Goal: Check status: Check status

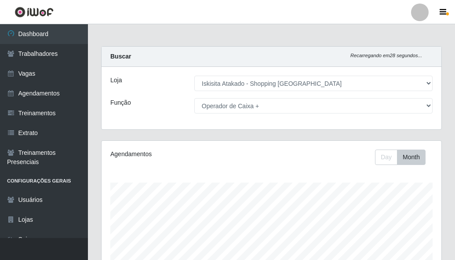
select select "424"
select select "72"
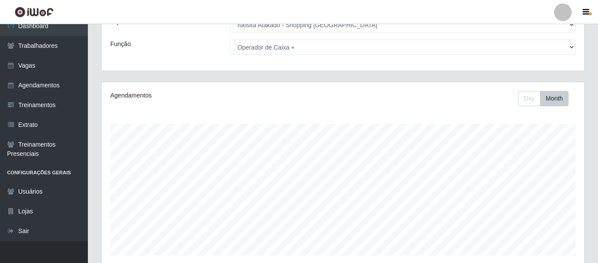
scroll to position [88, 0]
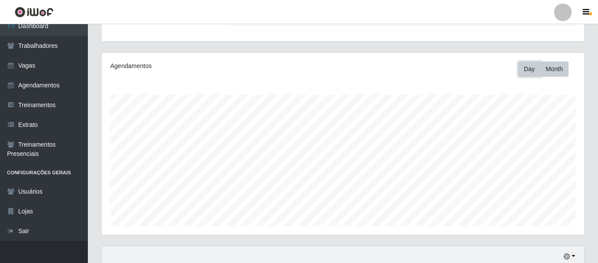
click at [454, 70] on button "Day" at bounding box center [529, 68] width 22 height 15
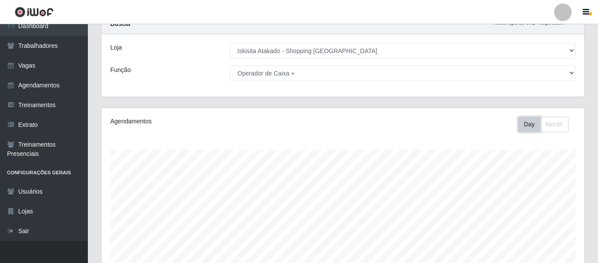
scroll to position [0, 0]
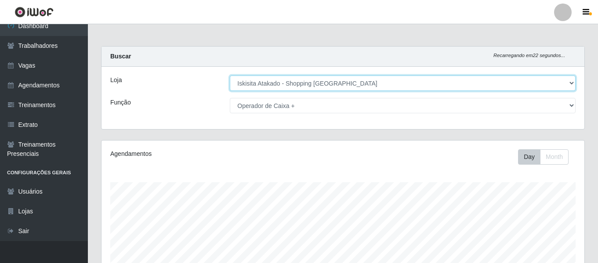
click at [454, 89] on select "[Selecione...] [GEOGRAPHIC_DATA] - Shopping [GEOGRAPHIC_DATA]" at bounding box center [403, 83] width 346 height 15
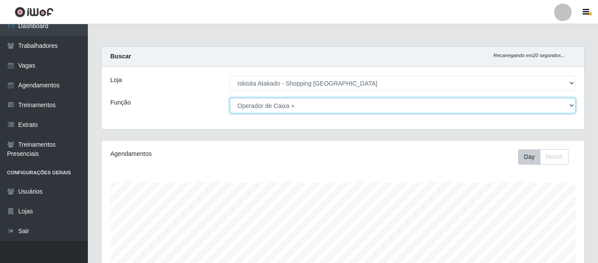
click at [454, 104] on select "[Selecione...] Auxiliar de Estacionamento Auxiliar de Estacionamento + Auxiliar…" at bounding box center [403, 105] width 346 height 15
click at [230, 98] on select "[Selecione...] Auxiliar de Estacionamento Auxiliar de Estacionamento + Auxiliar…" at bounding box center [403, 105] width 346 height 15
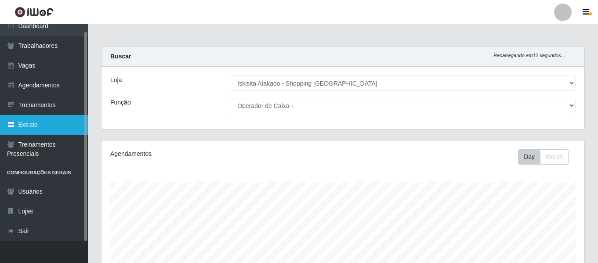
click at [22, 126] on link "Extrato" at bounding box center [44, 125] width 88 height 20
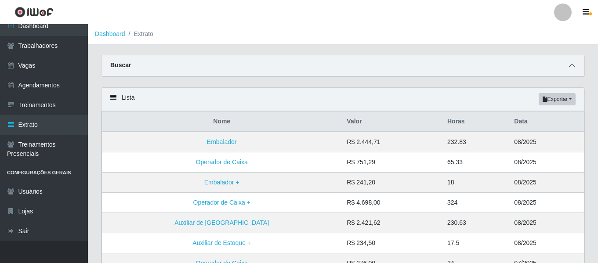
click at [454, 66] on icon at bounding box center [572, 65] width 6 height 6
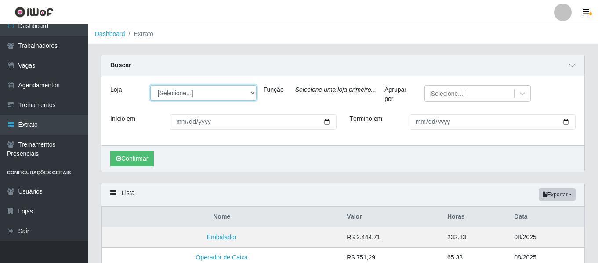
click at [252, 95] on select "[Selecione...] [GEOGRAPHIC_DATA] - Shopping [GEOGRAPHIC_DATA]" at bounding box center [203, 92] width 106 height 15
select select "424"
click at [150, 86] on select "[Selecione...] [GEOGRAPHIC_DATA] - Shopping [GEOGRAPHIC_DATA]" at bounding box center [203, 92] width 106 height 15
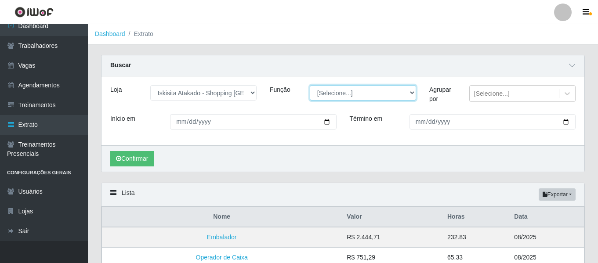
click at [412, 94] on select "[Selecione...] Auxiliar de Estacionamento Auxiliar de Estacionamento + Auxiliar…" at bounding box center [363, 92] width 106 height 15
select select "72"
click at [310, 86] on select "[Selecione...] Auxiliar de Estacionamento Auxiliar de Estacionamento + Auxiliar…" at bounding box center [363, 92] width 106 height 15
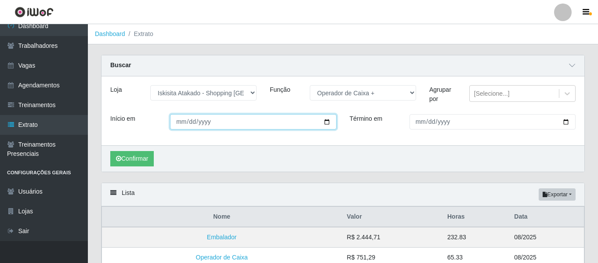
click at [177, 124] on input "Início em" at bounding box center [253, 121] width 166 height 15
type input "[DATE]"
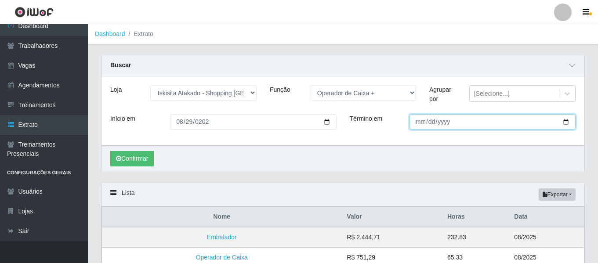
click at [422, 123] on input "Término em" at bounding box center [492, 121] width 166 height 15
type input "[DATE]"
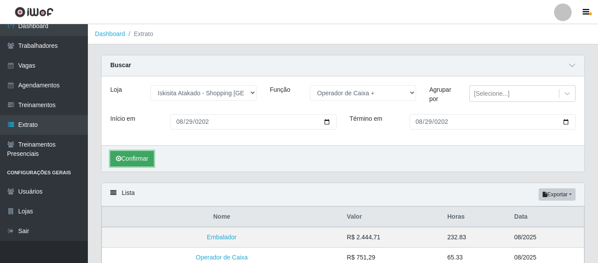
click at [145, 161] on button "Confirmar" at bounding box center [131, 158] width 43 height 15
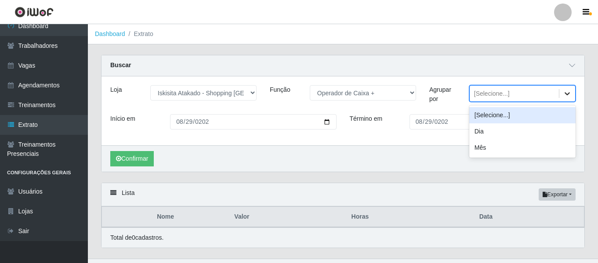
click at [454, 95] on div at bounding box center [567, 94] width 16 height 16
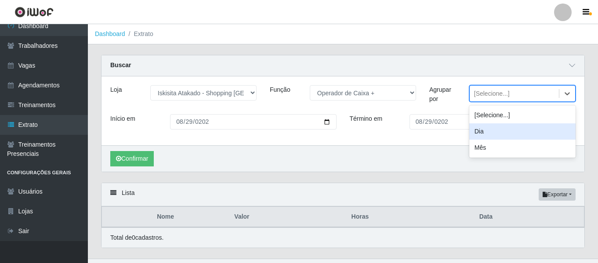
click at [454, 134] on div "Dia" at bounding box center [522, 131] width 106 height 16
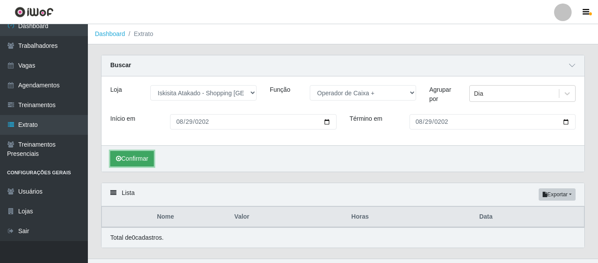
click at [136, 159] on button "Confirmar" at bounding box center [131, 158] width 43 height 15
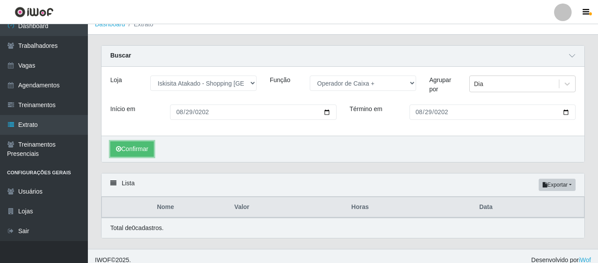
scroll to position [18, 0]
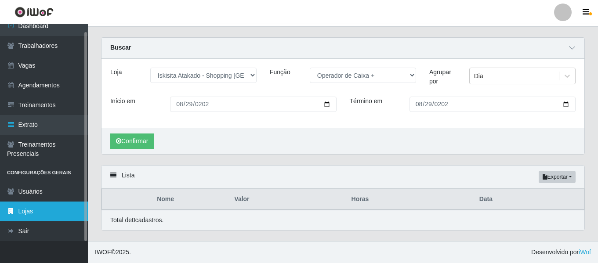
click at [47, 213] on link "Lojas" at bounding box center [44, 212] width 88 height 20
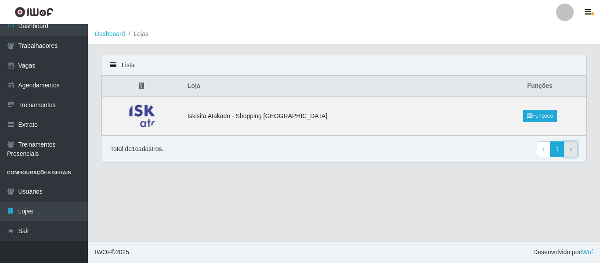
click at [454, 148] on span "›" at bounding box center [571, 148] width 2 height 7
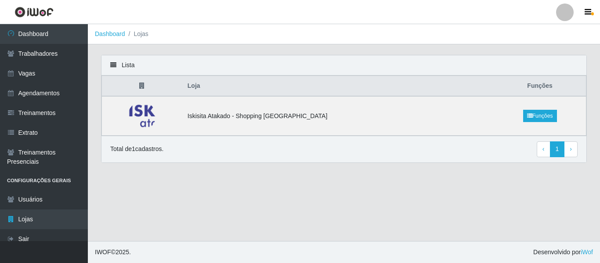
click at [114, 65] on icon at bounding box center [113, 65] width 6 height 6
click at [114, 66] on icon at bounding box center [113, 65] width 6 height 6
click at [39, 201] on link "Usuários" at bounding box center [44, 200] width 88 height 20
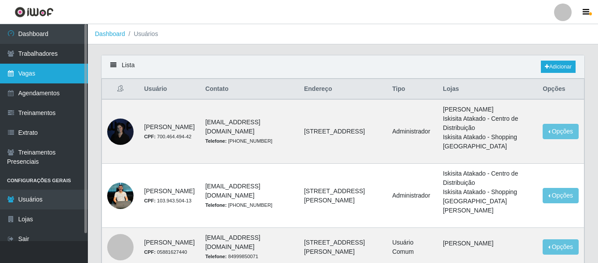
click at [23, 76] on link "Vagas" at bounding box center [44, 74] width 88 height 20
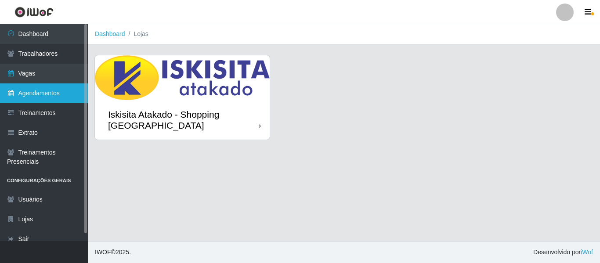
click at [25, 92] on link "Agendamentos" at bounding box center [44, 93] width 88 height 20
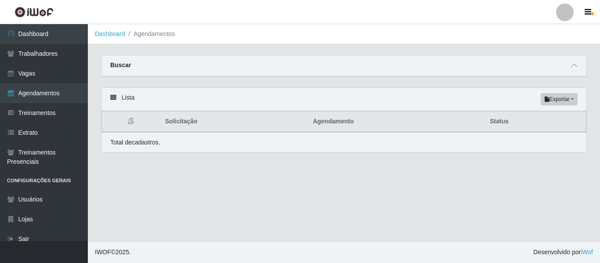
click at [199, 68] on div "Buscar" at bounding box center [343, 65] width 485 height 21
click at [573, 68] on icon at bounding box center [574, 65] width 6 height 6
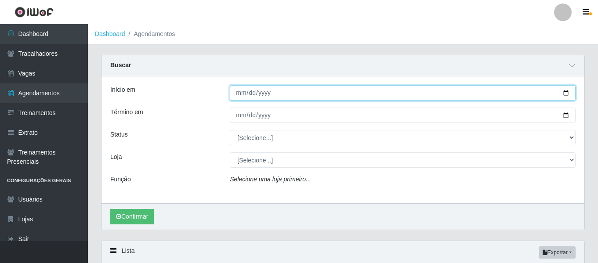
click at [236, 90] on input "Início em" at bounding box center [403, 92] width 346 height 15
type input "[DATE]"
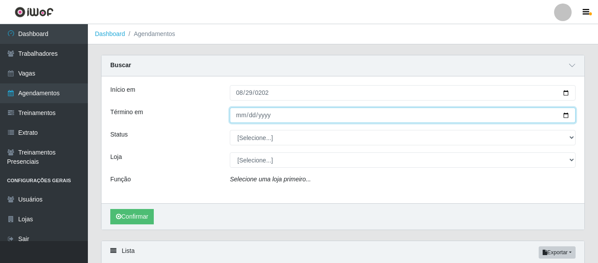
click at [242, 116] on input "Término em" at bounding box center [403, 115] width 346 height 15
type input "[DATE]"
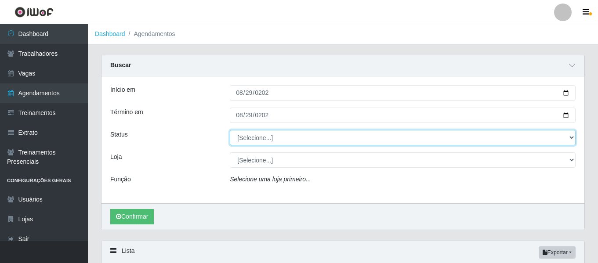
click at [572, 137] on select "[Selecione...] AGENDADO AGUARDANDO LIBERAR EM ANDAMENTO EM REVISÃO FINALIZADO C…" at bounding box center [403, 137] width 346 height 15
select select "EM ANDAMENTO"
click at [230, 130] on select "[Selecione...] AGENDADO AGUARDANDO LIBERAR EM ANDAMENTO EM REVISÃO FINALIZADO C…" at bounding box center [403, 137] width 346 height 15
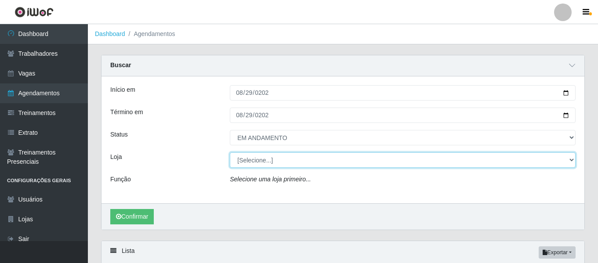
click at [567, 161] on select "[Selecione...] [GEOGRAPHIC_DATA] - Shopping [GEOGRAPHIC_DATA]" at bounding box center [403, 159] width 346 height 15
select select "424"
click at [230, 153] on select "[Selecione...] [GEOGRAPHIC_DATA] - Shopping [GEOGRAPHIC_DATA]" at bounding box center [403, 159] width 346 height 15
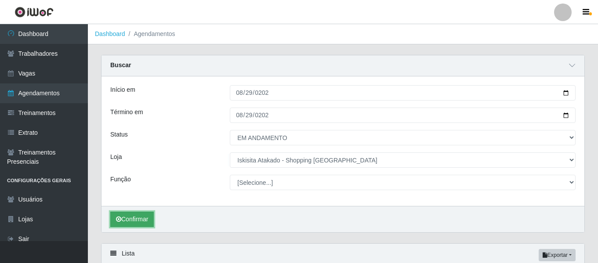
click at [142, 220] on button "Confirmar" at bounding box center [131, 219] width 43 height 15
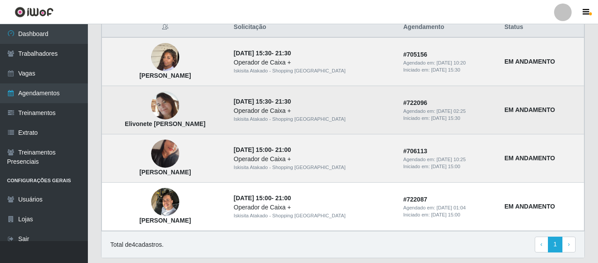
scroll to position [191, 0]
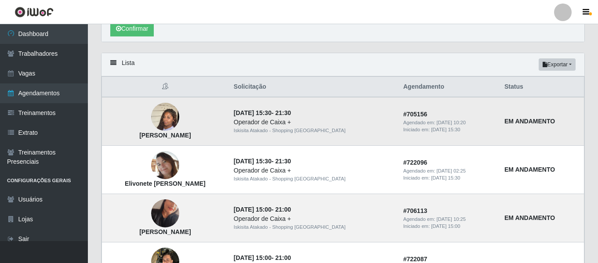
click at [526, 123] on strong "EM ANDAMENTO" at bounding box center [529, 121] width 51 height 7
click at [554, 121] on td "EM ANDAMENTO" at bounding box center [541, 121] width 85 height 49
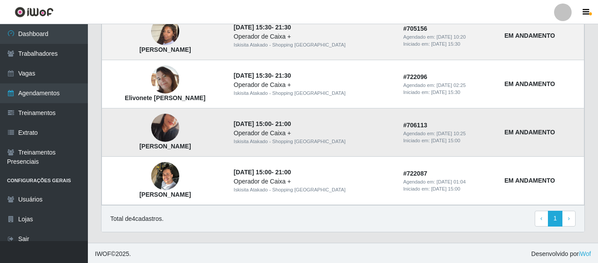
scroll to position [278, 0]
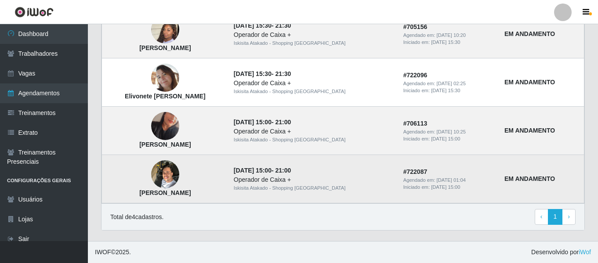
drag, startPoint x: 531, startPoint y: 178, endPoint x: 549, endPoint y: 180, distance: 17.2
click at [532, 178] on strong "EM ANDAMENTO" at bounding box center [529, 178] width 51 height 7
click at [555, 180] on td "EM ANDAMENTO" at bounding box center [541, 179] width 85 height 48
click at [545, 182] on strong "EM ANDAMENTO" at bounding box center [529, 178] width 51 height 7
drag, startPoint x: 545, startPoint y: 182, endPoint x: 491, endPoint y: 181, distance: 54.0
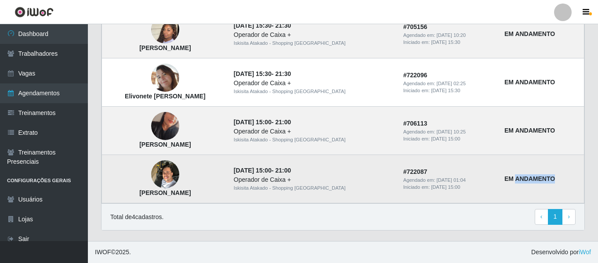
click at [531, 182] on strong "EM ANDAMENTO" at bounding box center [529, 178] width 51 height 7
drag, startPoint x: 494, startPoint y: 181, endPoint x: 504, endPoint y: 182, distance: 9.2
click at [502, 182] on tr "José Mateus da Silva 29/08/2025, 15:00 - 21:00 Operador de Caixa + Iskisita Ata…" at bounding box center [343, 179] width 482 height 48
click at [505, 182] on strong "EM ANDAMENTO" at bounding box center [529, 178] width 51 height 7
click at [509, 182] on strong "EM ANDAMENTO" at bounding box center [529, 178] width 51 height 7
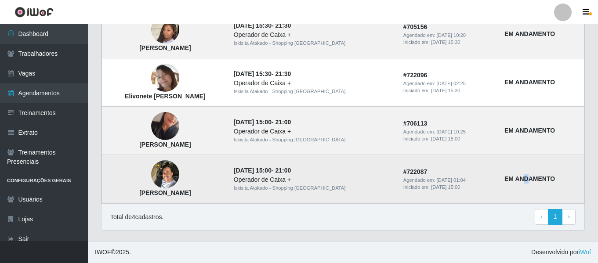
drag, startPoint x: 522, startPoint y: 182, endPoint x: 538, endPoint y: 180, distance: 15.5
click at [531, 182] on strong "EM ANDAMENTO" at bounding box center [529, 178] width 51 height 7
click at [179, 180] on img at bounding box center [165, 174] width 28 height 37
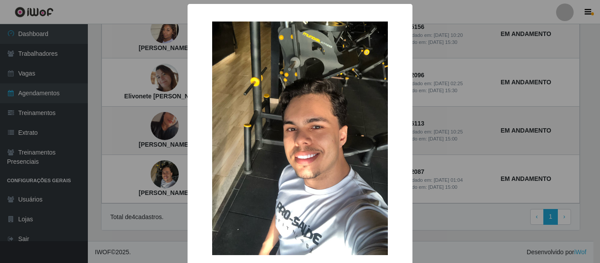
click at [443, 165] on div "× [PERSON_NAME] OK Cancel" at bounding box center [300, 131] width 600 height 263
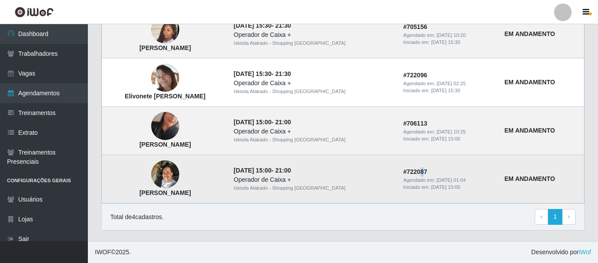
click at [403, 171] on strong "# 722087" at bounding box center [415, 171] width 24 height 7
click at [313, 187] on div "Iskisita Atakado - Shopping [GEOGRAPHIC_DATA]" at bounding box center [313, 187] width 159 height 7
drag, startPoint x: 276, startPoint y: 180, endPoint x: 274, endPoint y: 170, distance: 11.2
click at [275, 177] on div "Operador de Caixa +" at bounding box center [313, 179] width 159 height 9
drag, startPoint x: 274, startPoint y: 169, endPoint x: 346, endPoint y: 169, distance: 72.0
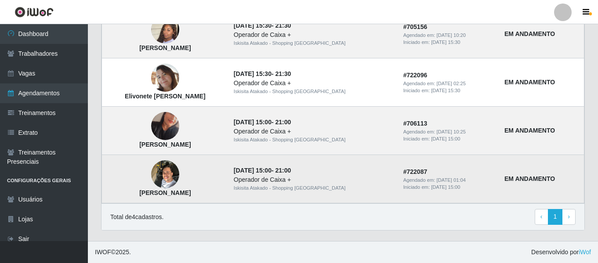
click at [271, 169] on time "[DATE] 15:00" at bounding box center [253, 170] width 38 height 7
click at [452, 170] on td "# 722087 Agendado em: [DATE] 01:04 Iniciado em: [DATE] 15:00" at bounding box center [448, 179] width 101 height 48
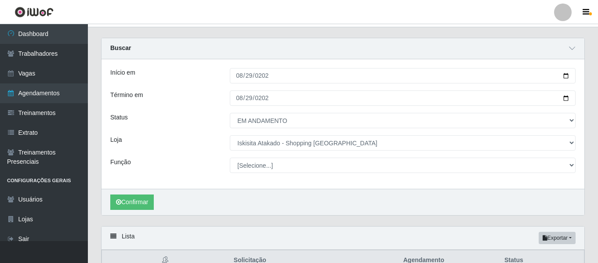
scroll to position [15, 0]
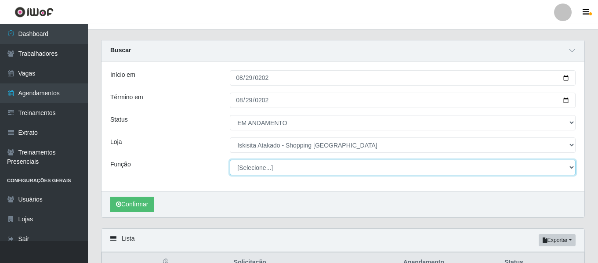
click at [571, 166] on select "[Selecione...] Auxiliar de Estacionamento Auxiliar de Estacionamento + Auxiliar…" at bounding box center [403, 167] width 346 height 15
select select "72"
click at [230, 160] on select "[Selecione...] Auxiliar de Estacionamento Auxiliar de Estacionamento + Auxiliar…" at bounding box center [403, 167] width 346 height 15
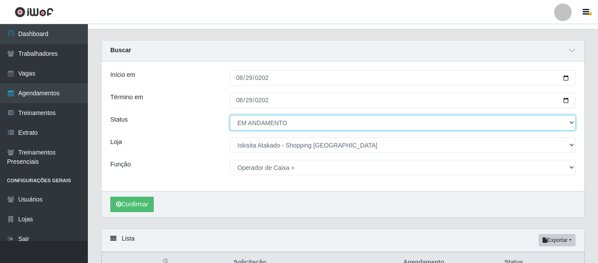
click at [570, 124] on select "[Selecione...] AGENDADO AGUARDANDO LIBERAR EM ANDAMENTO EM REVISÃO FINALIZADO C…" at bounding box center [403, 122] width 346 height 15
click at [230, 115] on select "[Selecione...] AGENDADO AGUARDANDO LIBERAR EM ANDAMENTO EM REVISÃO FINALIZADO C…" at bounding box center [403, 122] width 346 height 15
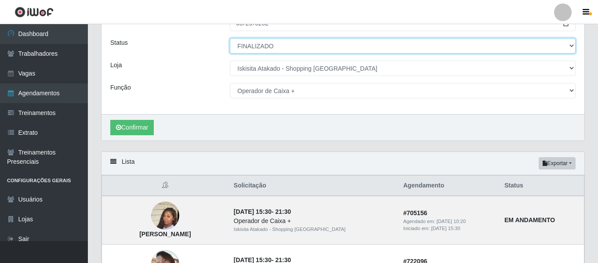
scroll to position [103, 0]
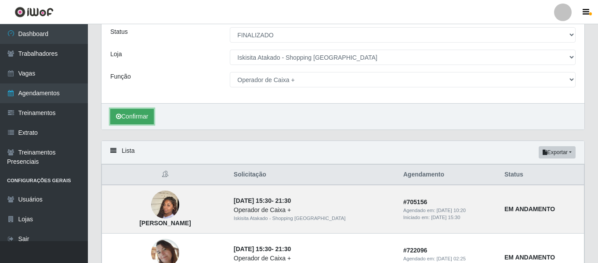
click at [139, 118] on button "Confirmar" at bounding box center [131, 116] width 43 height 15
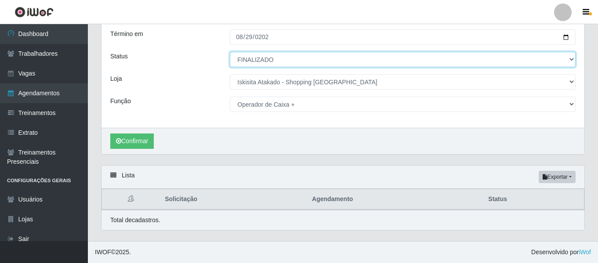
click at [570, 59] on select "[Selecione...] AGENDADO AGUARDANDO LIBERAR EM ANDAMENTO EM REVISÃO FINALIZADO C…" at bounding box center [403, 59] width 346 height 15
click at [230, 52] on select "[Selecione...] AGENDADO AGUARDANDO LIBERAR EM ANDAMENTO EM REVISÃO FINALIZADO C…" at bounding box center [403, 59] width 346 height 15
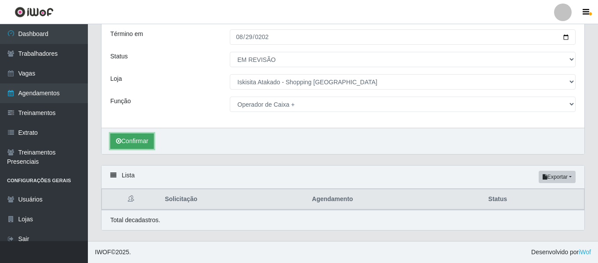
click at [132, 143] on button "Confirmar" at bounding box center [131, 141] width 43 height 15
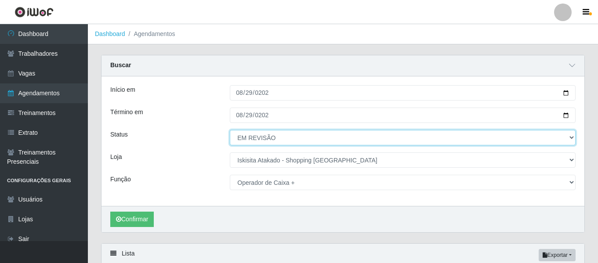
click at [570, 137] on select "[Selecione...] AGENDADO AGUARDANDO LIBERAR EM ANDAMENTO EM REVISÃO FINALIZADO C…" at bounding box center [403, 137] width 346 height 15
click at [230, 130] on select "[Selecione...] AGENDADO AGUARDANDO LIBERAR EM ANDAMENTO EM REVISÃO FINALIZADO C…" at bounding box center [403, 137] width 346 height 15
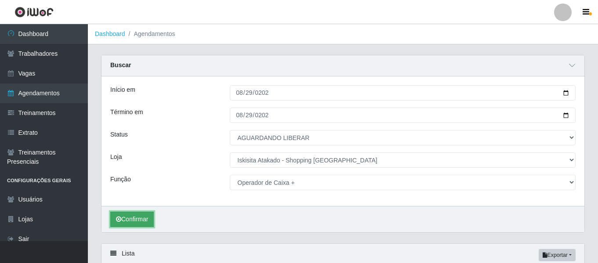
click at [126, 219] on button "Confirmar" at bounding box center [131, 219] width 43 height 15
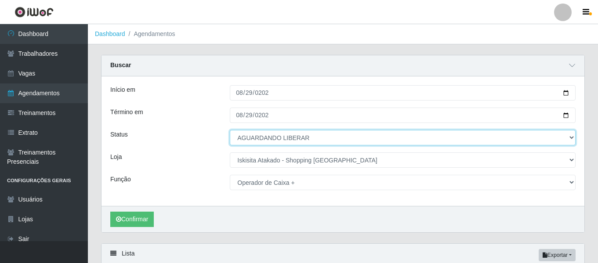
click at [573, 138] on select "[Selecione...] AGENDADO AGUARDANDO LIBERAR EM ANDAMENTO EM REVISÃO FINALIZADO C…" at bounding box center [403, 137] width 346 height 15
click at [230, 130] on select "[Selecione...] AGENDADO AGUARDANDO LIBERAR EM ANDAMENTO EM REVISÃO FINALIZADO C…" at bounding box center [403, 137] width 346 height 15
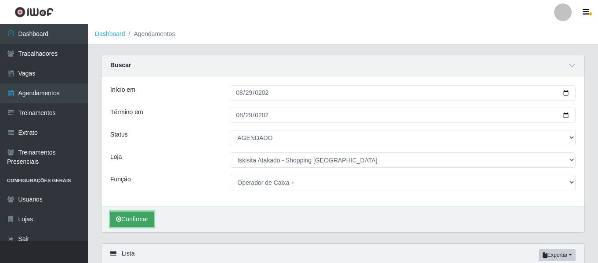
click at [147, 220] on button "Confirmar" at bounding box center [131, 219] width 43 height 15
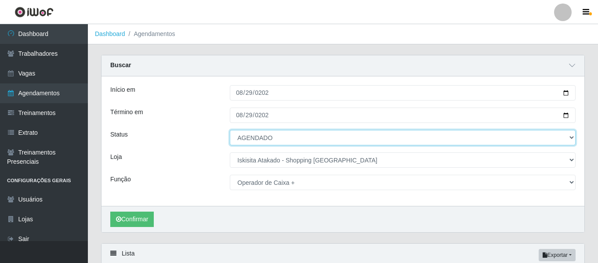
click at [570, 138] on select "[Selecione...] AGENDADO AGUARDANDO LIBERAR EM ANDAMENTO EM REVISÃO FINALIZADO C…" at bounding box center [403, 137] width 346 height 15
select select "EM ANDAMENTO"
click at [230, 130] on select "[Selecione...] AGENDADO AGUARDANDO LIBERAR EM ANDAMENTO EM REVISÃO FINALIZADO C…" at bounding box center [403, 137] width 346 height 15
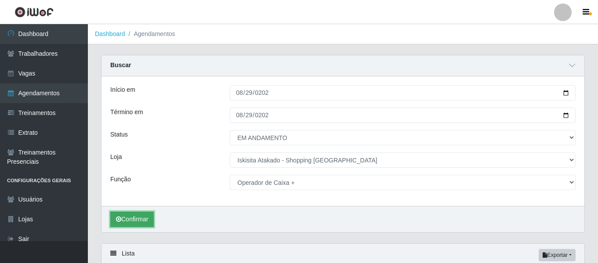
click at [126, 217] on button "Confirmar" at bounding box center [131, 219] width 43 height 15
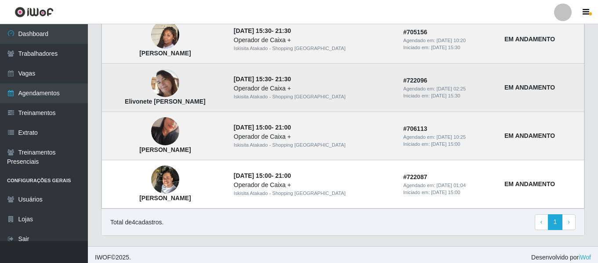
scroll to position [278, 0]
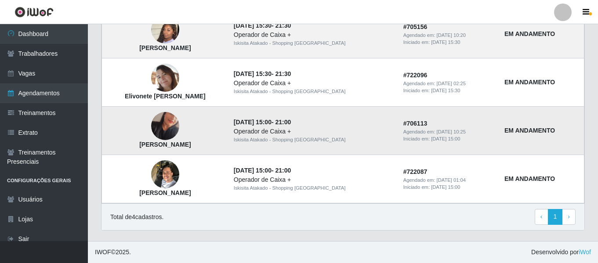
drag, startPoint x: 527, startPoint y: 130, endPoint x: 545, endPoint y: 132, distance: 18.1
drag, startPoint x: 546, startPoint y: 133, endPoint x: 556, endPoint y: 130, distance: 10.4
click at [556, 130] on td "EM ANDAMENTO" at bounding box center [541, 131] width 85 height 48
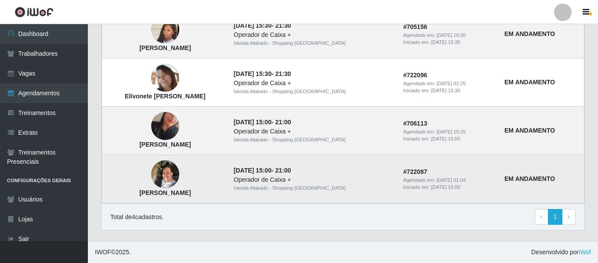
click at [554, 184] on td "EM ANDAMENTO" at bounding box center [541, 179] width 85 height 48
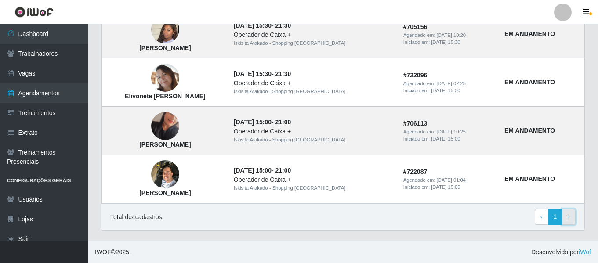
click at [568, 215] on span "›" at bounding box center [568, 216] width 2 height 7
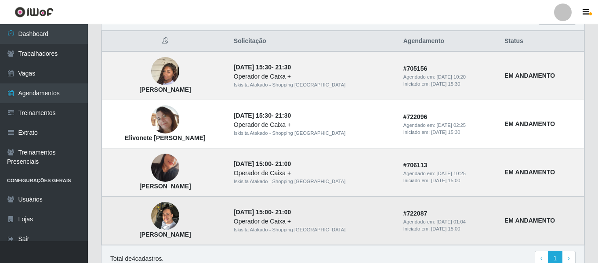
scroll to position [123, 0]
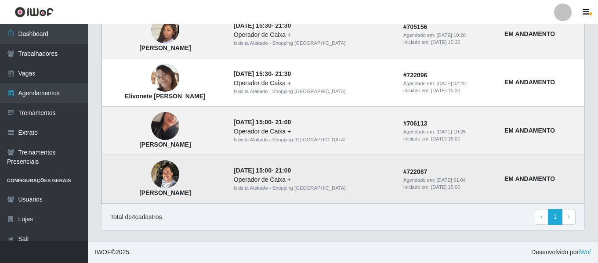
click at [271, 170] on time "[DATE] 15:00" at bounding box center [253, 170] width 38 height 7
click at [291, 170] on time "21:00" at bounding box center [283, 170] width 16 height 7
click at [320, 177] on div "Operador de Caixa +" at bounding box center [313, 179] width 159 height 9
drag, startPoint x: 317, startPoint y: 190, endPoint x: 322, endPoint y: 191, distance: 4.9
click at [318, 190] on div "Iskisita Atakado - Shopping [GEOGRAPHIC_DATA]" at bounding box center [313, 187] width 159 height 7
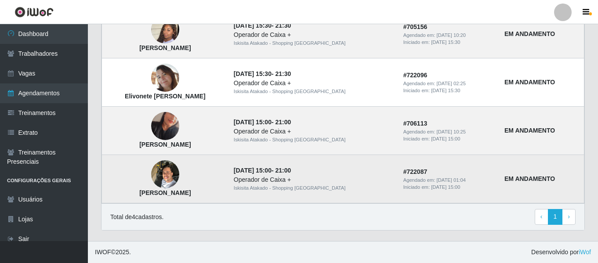
click at [407, 183] on td "# 722087 Agendado em: [DATE] 01:04 Iniciado em: [DATE] 15:00" at bounding box center [448, 179] width 101 height 48
click at [407, 181] on div "Agendado em: [DATE] 01:04" at bounding box center [448, 180] width 90 height 7
click at [403, 175] on strong "# 722087" at bounding box center [415, 171] width 24 height 7
click at [407, 173] on strong "# 722087" at bounding box center [415, 171] width 24 height 7
click at [517, 177] on strong "EM ANDAMENTO" at bounding box center [529, 178] width 51 height 7
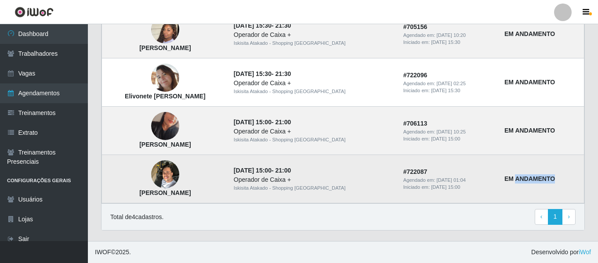
click at [518, 177] on strong "EM ANDAMENTO" at bounding box center [529, 178] width 51 height 7
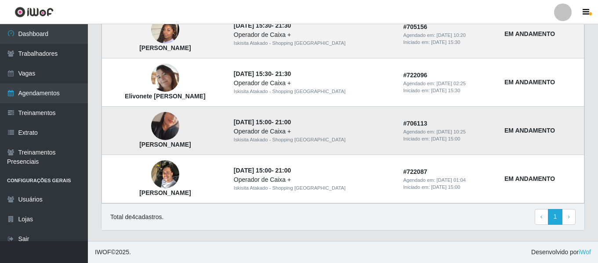
drag, startPoint x: 533, startPoint y: 134, endPoint x: 531, endPoint y: 124, distance: 10.7
click at [533, 134] on strong "EM ANDAMENTO" at bounding box center [529, 130] width 51 height 7
click at [590, 11] on button "button" at bounding box center [587, 12] width 22 height 12
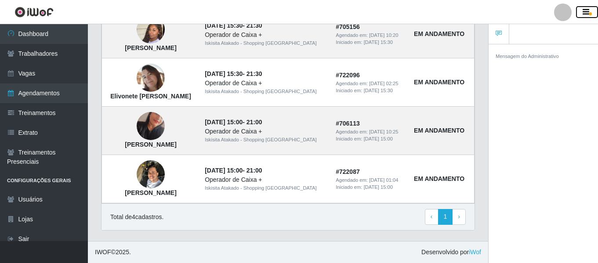
click at [588, 14] on icon "button" at bounding box center [585, 12] width 7 height 8
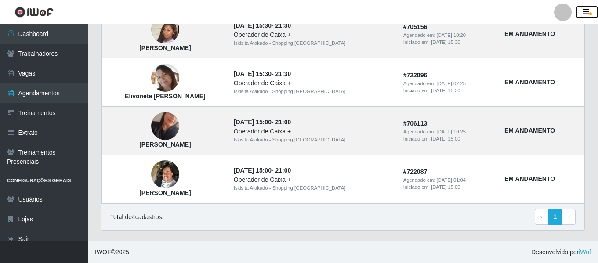
click at [589, 14] on button "button" at bounding box center [587, 12] width 22 height 12
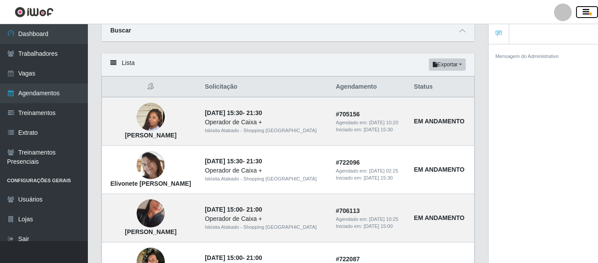
scroll to position [0, 0]
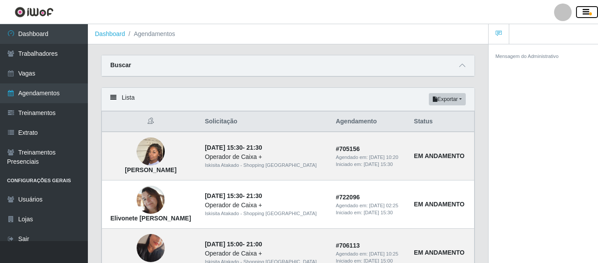
click at [592, 11] on button "button" at bounding box center [587, 12] width 22 height 12
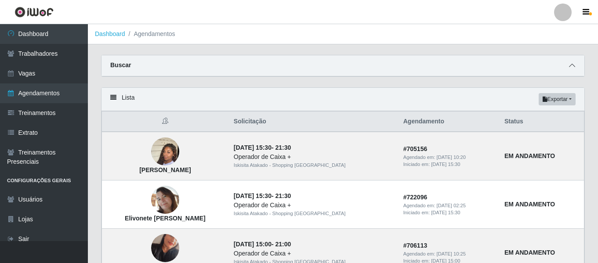
click at [571, 64] on icon at bounding box center [572, 65] width 6 height 6
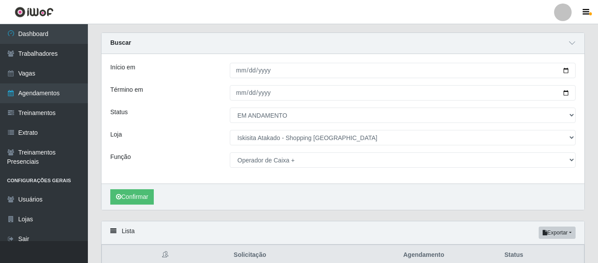
scroll to position [44, 0]
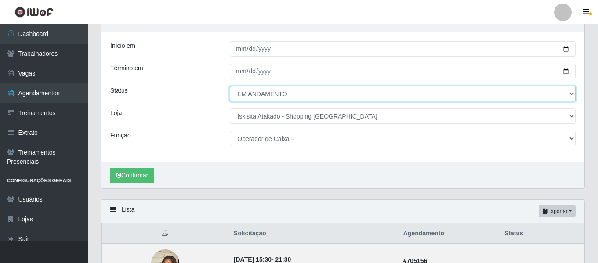
click at [291, 96] on select "[Selecione...] AGENDADO AGUARDANDO LIBERAR EM ANDAMENTO EM REVISÃO FINALIZADO C…" at bounding box center [403, 93] width 346 height 15
click at [230, 87] on select "[Selecione...] AGENDADO AGUARDANDO LIBERAR EM ANDAMENTO EM REVISÃO FINALIZADO C…" at bounding box center [403, 93] width 346 height 15
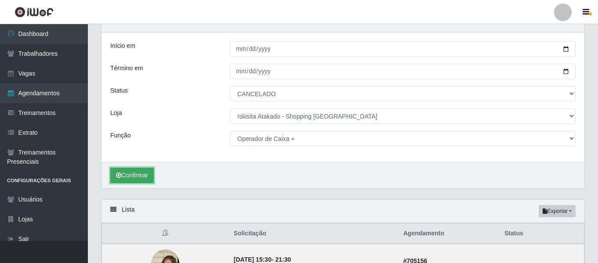
click at [145, 177] on button "Confirmar" at bounding box center [131, 175] width 43 height 15
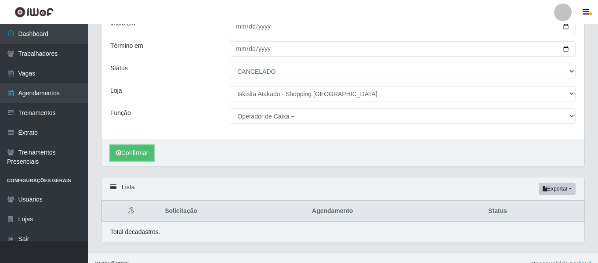
scroll to position [79, 0]
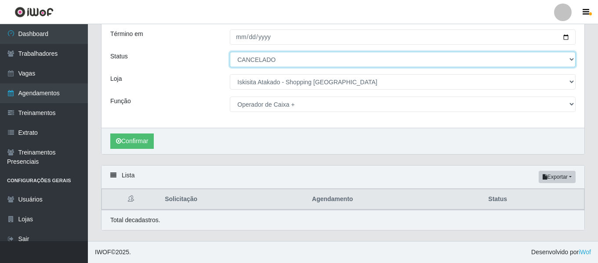
click at [307, 57] on select "[Selecione...] AGENDADO AGUARDANDO LIBERAR EM ANDAMENTO EM REVISÃO FINALIZADO C…" at bounding box center [403, 59] width 346 height 15
click at [230, 52] on select "[Selecione...] AGENDADO AGUARDANDO LIBERAR EM ANDAMENTO EM REVISÃO FINALIZADO C…" at bounding box center [403, 59] width 346 height 15
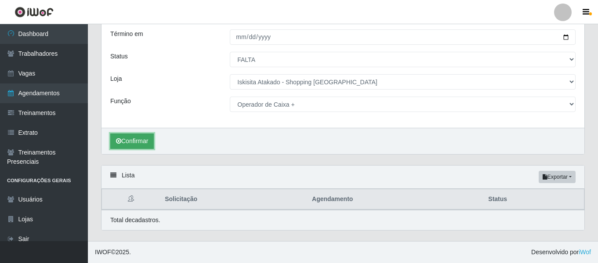
click at [135, 139] on button "Confirmar" at bounding box center [131, 141] width 43 height 15
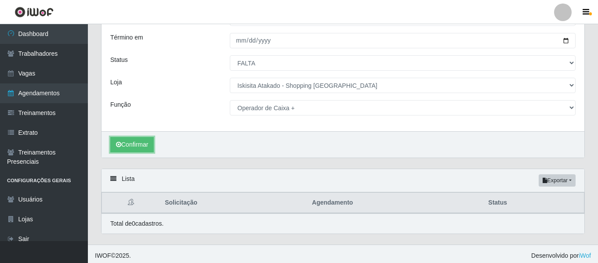
scroll to position [79, 0]
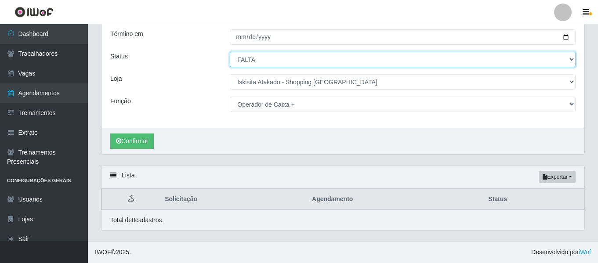
click at [282, 64] on select "[Selecione...] AGENDADO AGUARDANDO LIBERAR EM ANDAMENTO EM REVISÃO FINALIZADO C…" at bounding box center [403, 59] width 346 height 15
click at [230, 52] on select "[Selecione...] AGENDADO AGUARDANDO LIBERAR EM ANDAMENTO EM REVISÃO FINALIZADO C…" at bounding box center [403, 59] width 346 height 15
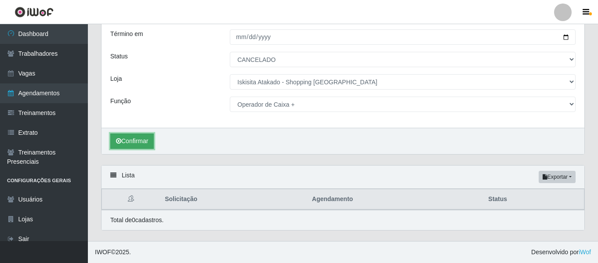
click at [129, 144] on button "Confirmar" at bounding box center [131, 141] width 43 height 15
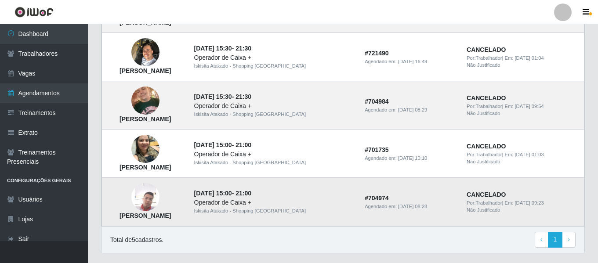
scroll to position [283, 0]
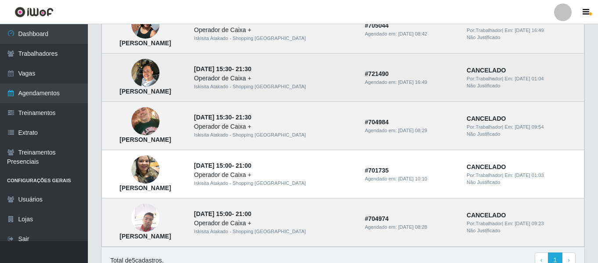
click at [159, 76] on img at bounding box center [145, 72] width 28 height 37
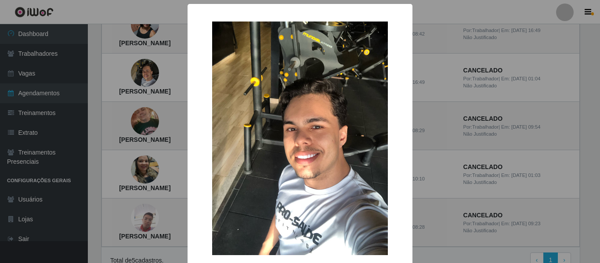
click at [181, 76] on div "× [PERSON_NAME] OK Cancel" at bounding box center [300, 131] width 600 height 263
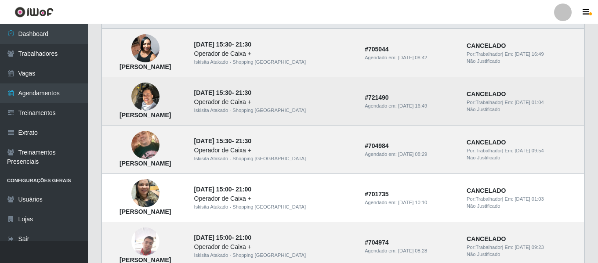
scroll to position [239, 0]
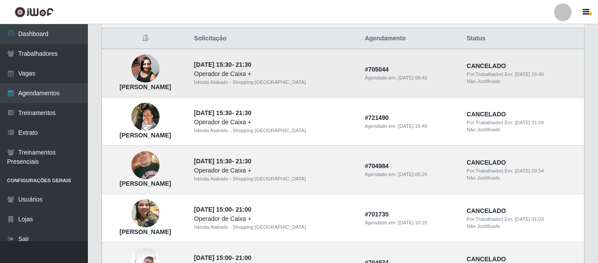
click at [159, 67] on img at bounding box center [145, 68] width 28 height 37
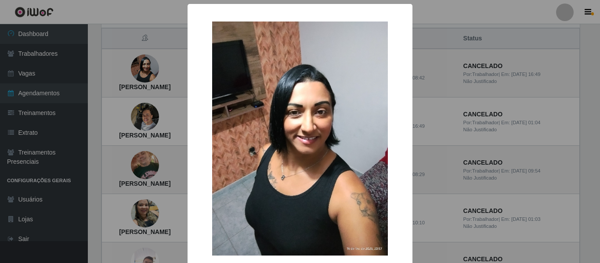
click at [177, 70] on div "× [PERSON_NAME]" at bounding box center [300, 131] width 600 height 263
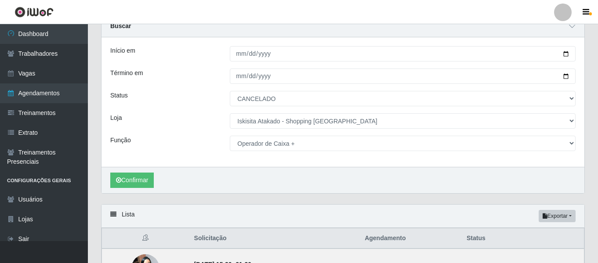
scroll to position [19, 0]
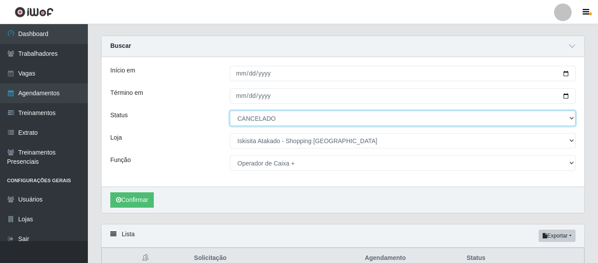
click at [334, 119] on select "[Selecione...] AGENDADO AGUARDANDO LIBERAR EM ANDAMENTO EM REVISÃO FINALIZADO C…" at bounding box center [403, 118] width 346 height 15
click at [230, 111] on select "[Selecione...] AGENDADO AGUARDANDO LIBERAR EM ANDAMENTO EM REVISÃO FINALIZADO C…" at bounding box center [403, 118] width 346 height 15
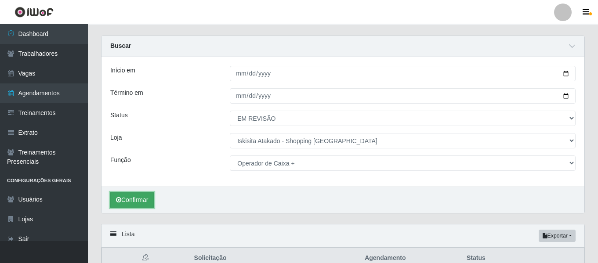
click at [141, 201] on button "Confirmar" at bounding box center [131, 199] width 43 height 15
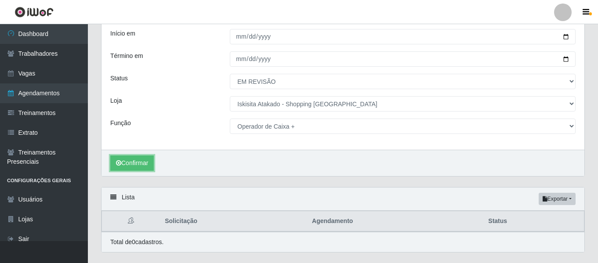
scroll to position [35, 0]
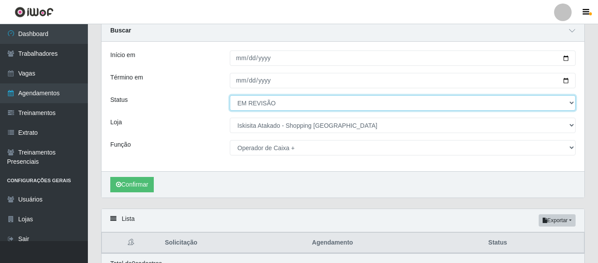
click at [277, 103] on select "[Selecione...] AGENDADO AGUARDANDO LIBERAR EM ANDAMENTO EM REVISÃO FINALIZADO C…" at bounding box center [403, 102] width 346 height 15
select select "EM ANDAMENTO"
click at [230, 96] on select "[Selecione...] AGENDADO AGUARDANDO LIBERAR EM ANDAMENTO EM REVISÃO FINALIZADO C…" at bounding box center [403, 102] width 346 height 15
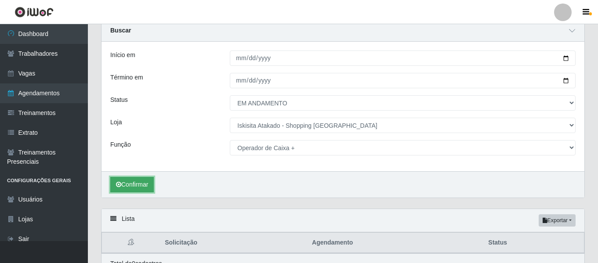
click at [137, 191] on button "Confirmar" at bounding box center [131, 184] width 43 height 15
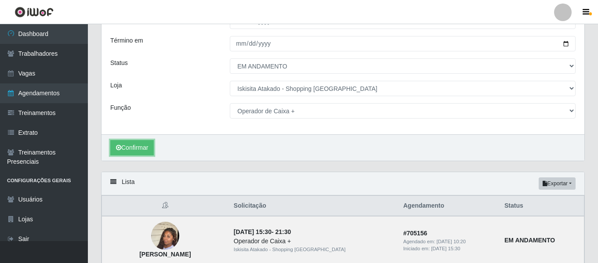
scroll to position [123, 0]
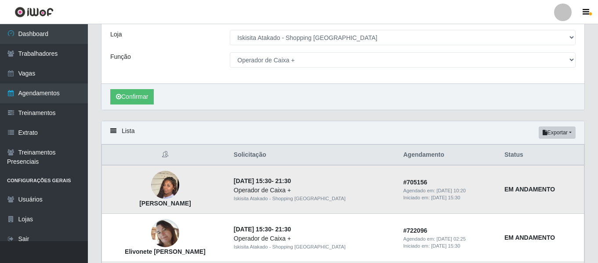
drag, startPoint x: 528, startPoint y: 210, endPoint x: 528, endPoint y: 199, distance: 10.5
click at [528, 209] on td "EM ANDAMENTO" at bounding box center [541, 189] width 85 height 49
click at [528, 193] on strong "EM ANDAMENTO" at bounding box center [529, 189] width 51 height 7
drag, startPoint x: 518, startPoint y: 192, endPoint x: 531, endPoint y: 190, distance: 13.9
drag, startPoint x: 532, startPoint y: 190, endPoint x: 556, endPoint y: 193, distance: 24.0
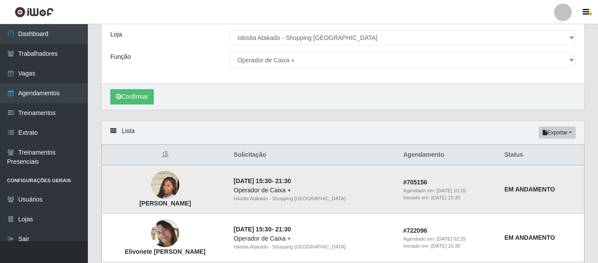
click at [556, 193] on td "EM ANDAMENTO" at bounding box center [541, 189] width 85 height 49
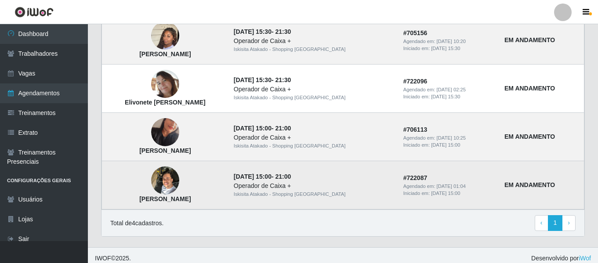
scroll to position [278, 0]
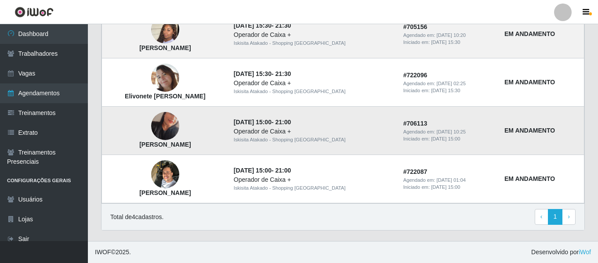
click at [171, 126] on img at bounding box center [165, 126] width 28 height 50
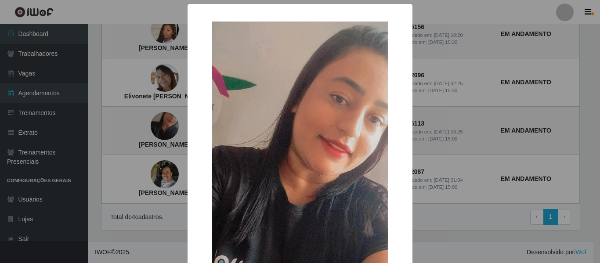
click at [168, 132] on div "× [PERSON_NAME]" at bounding box center [300, 131] width 600 height 263
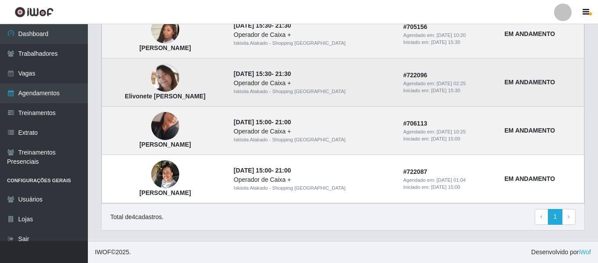
click at [175, 81] on img at bounding box center [165, 78] width 28 height 28
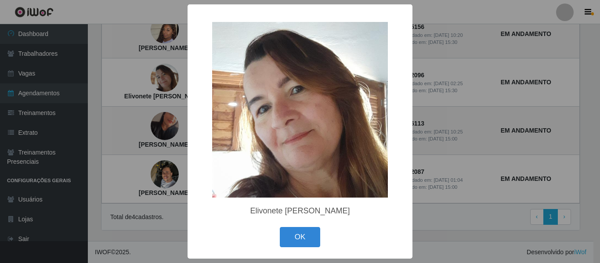
click at [175, 82] on div "× Elivonete Bezerra Constancio OK Cancel" at bounding box center [300, 131] width 600 height 263
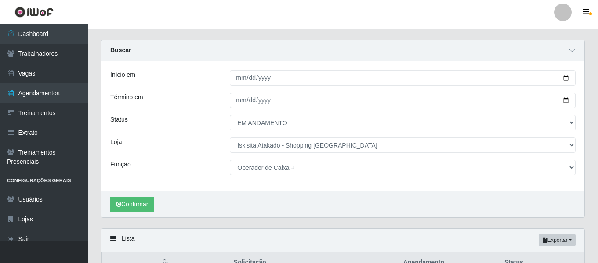
scroll to position [0, 0]
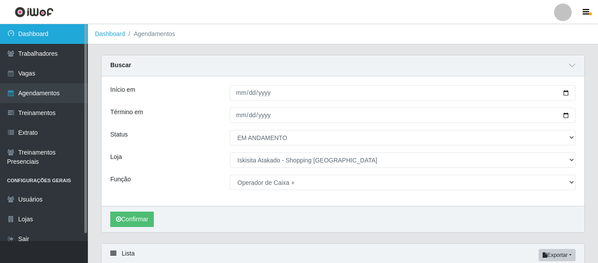
click at [36, 38] on link "Dashboard" at bounding box center [44, 34] width 88 height 20
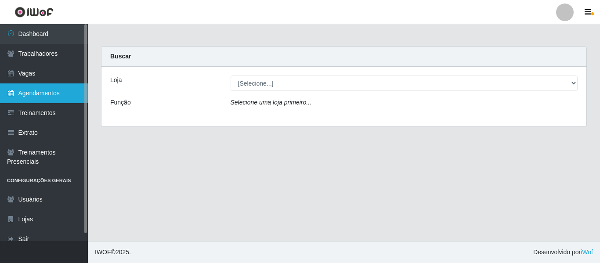
click at [43, 98] on link "Agendamentos" at bounding box center [44, 93] width 88 height 20
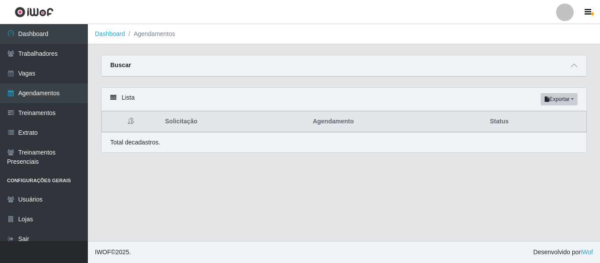
click at [116, 101] on div "Lista Exportar PDF Excel" at bounding box center [343, 99] width 485 height 23
click at [580, 67] on div "Buscar" at bounding box center [343, 65] width 485 height 21
drag, startPoint x: 576, startPoint y: 67, endPoint x: 570, endPoint y: 68, distance: 5.8
click at [574, 68] on icon at bounding box center [574, 65] width 6 height 6
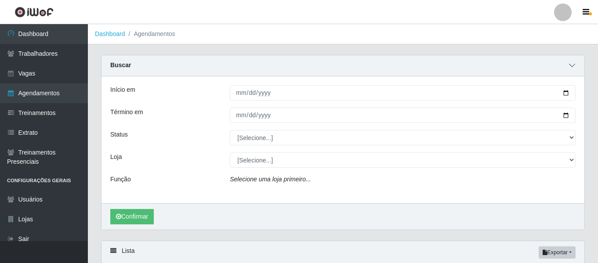
click at [574, 66] on icon at bounding box center [572, 65] width 6 height 6
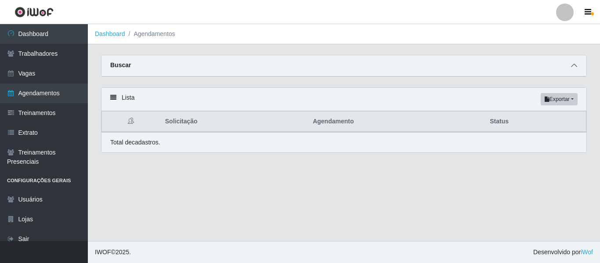
click at [574, 66] on icon at bounding box center [574, 65] width 6 height 6
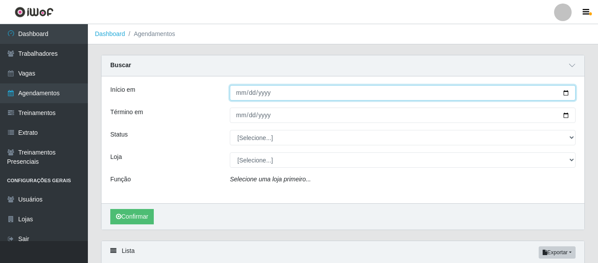
click at [236, 93] on input "Início em" at bounding box center [403, 92] width 346 height 15
type input "0205-08-29"
type input "[DATE]"
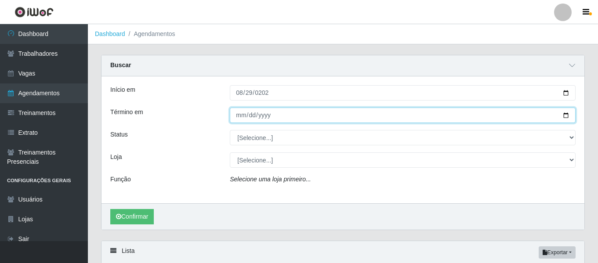
click at [242, 115] on input "Término em" at bounding box center [403, 115] width 346 height 15
type input "[DATE]"
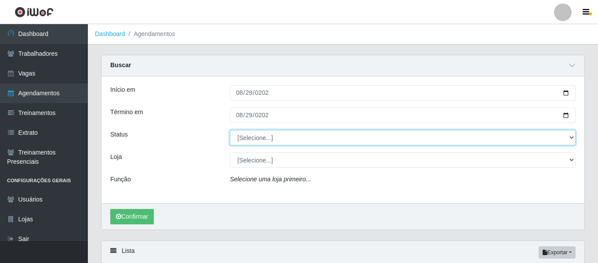
click at [285, 140] on select "[Selecione...] AGENDADO AGUARDANDO LIBERAR EM ANDAMENTO EM REVISÃO FINALIZADO C…" at bounding box center [403, 137] width 346 height 15
select select "EM ANDAMENTO"
click at [230, 130] on select "[Selecione...] AGENDADO AGUARDANDO LIBERAR EM ANDAMENTO EM REVISÃO FINALIZADO C…" at bounding box center [403, 137] width 346 height 15
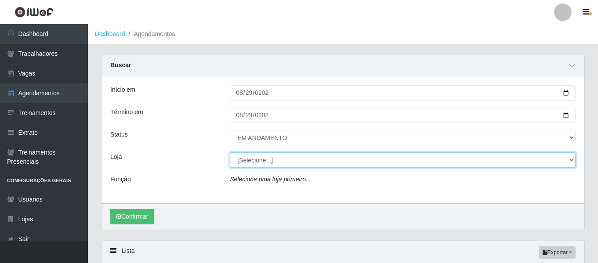
click at [278, 164] on select "[Selecione...] [GEOGRAPHIC_DATA] - Shopping [GEOGRAPHIC_DATA]" at bounding box center [403, 159] width 346 height 15
select select "424"
click at [230, 153] on select "[Selecione...] [GEOGRAPHIC_DATA] - Shopping [GEOGRAPHIC_DATA]" at bounding box center [403, 159] width 346 height 15
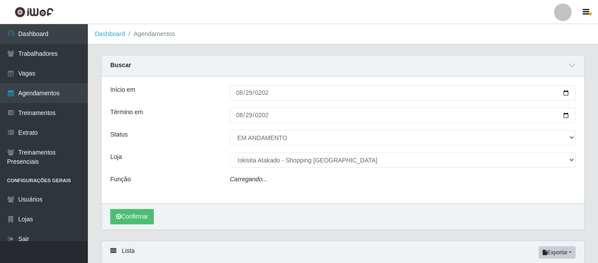
click at [296, 181] on div "Carregando..." at bounding box center [402, 181] width 359 height 13
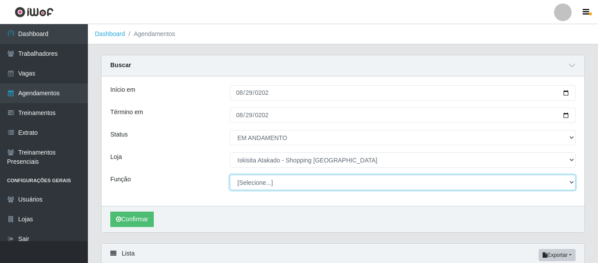
click at [573, 185] on select "[Selecione...] Auxiliar de Estacionamento Auxiliar de Estacionamento + Auxiliar…" at bounding box center [403, 182] width 346 height 15
select select "72"
click at [230, 175] on select "[Selecione...] Auxiliar de Estacionamento Auxiliar de Estacionamento + Auxiliar…" at bounding box center [403, 182] width 346 height 15
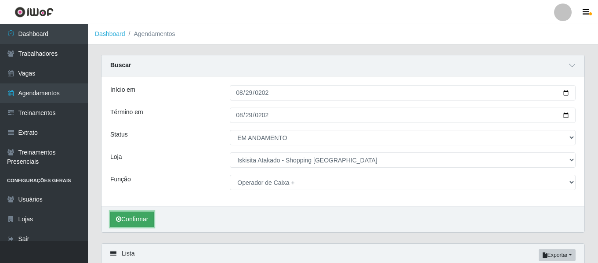
click at [144, 217] on button "Confirmar" at bounding box center [131, 219] width 43 height 15
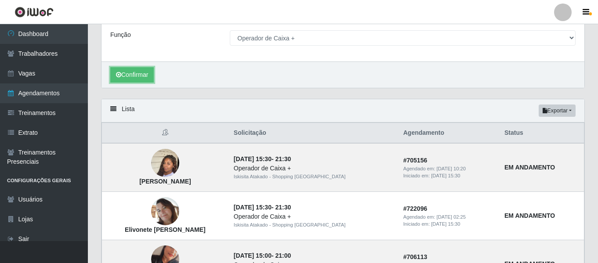
scroll to position [210, 0]
